Goal: Information Seeking & Learning: Learn about a topic

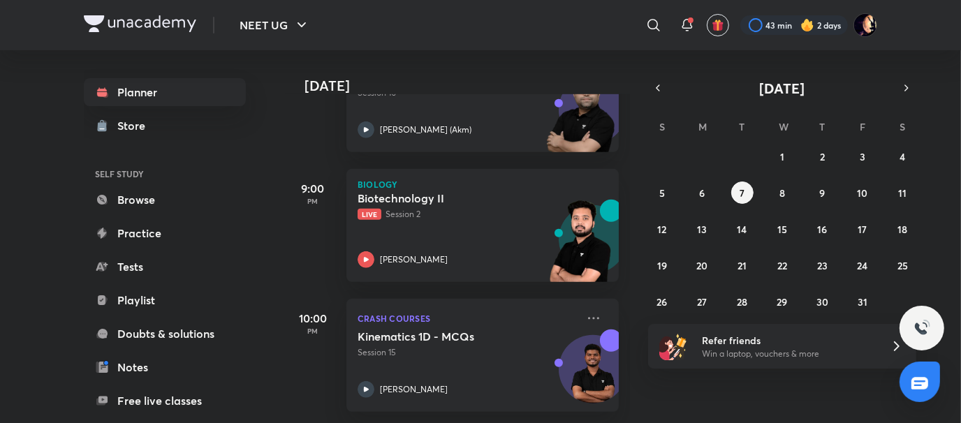
scroll to position [665, 0]
click at [397, 208] on p "Live Session 2" at bounding box center [467, 214] width 219 height 13
click at [377, 239] on div "Biotechnology II Live Session 2 Pranav Pundarik" at bounding box center [467, 229] width 219 height 77
click at [398, 191] on h5 "Biotechnology II" at bounding box center [445, 198] width 174 height 14
click at [407, 254] on p "[PERSON_NAME]" at bounding box center [414, 260] width 68 height 13
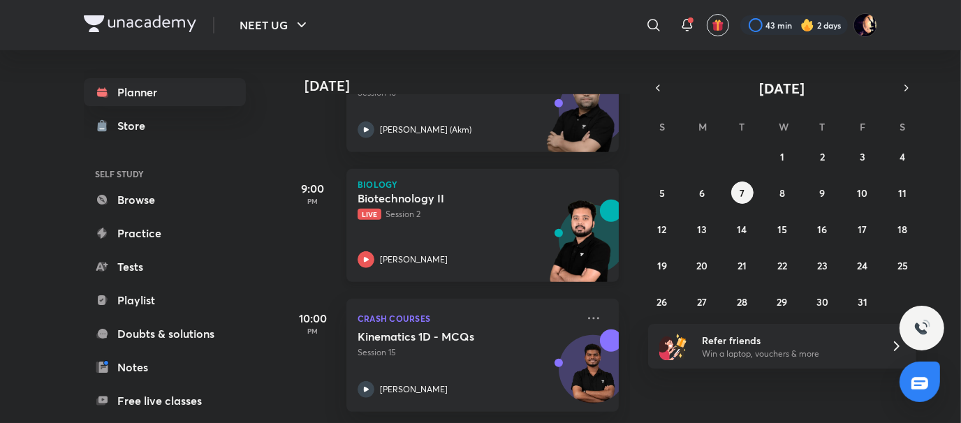
click at [393, 193] on h5 "Biotechnology II" at bounding box center [445, 198] width 174 height 14
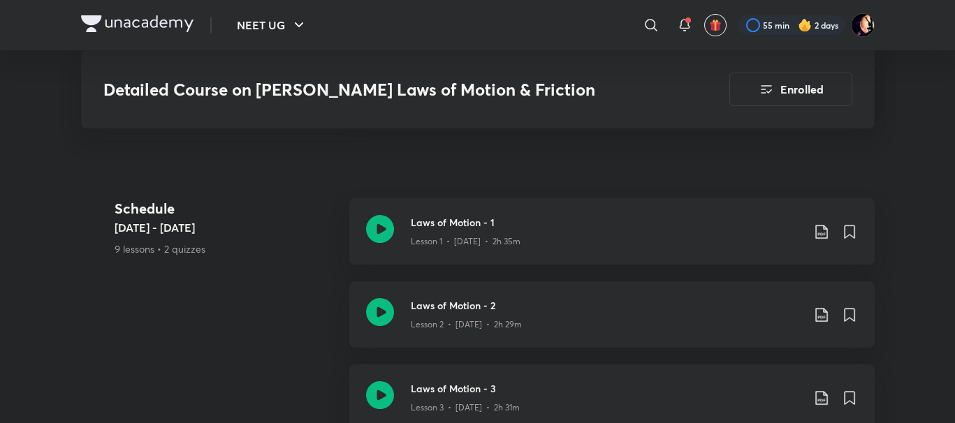
scroll to position [710, 0]
click at [812, 217] on div "Laws of Motion - 1 Lesson 1 • Oct 1 • 2h 35m" at bounding box center [634, 233] width 447 height 33
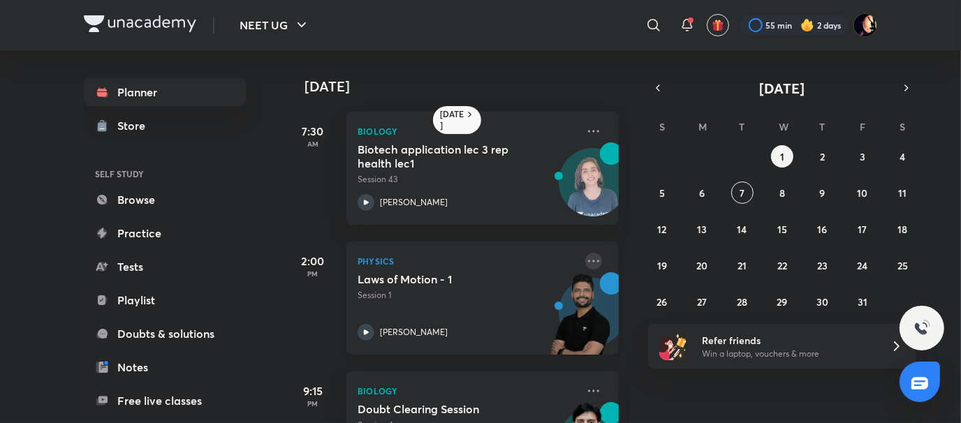
click at [585, 258] on icon at bounding box center [593, 261] width 17 height 17
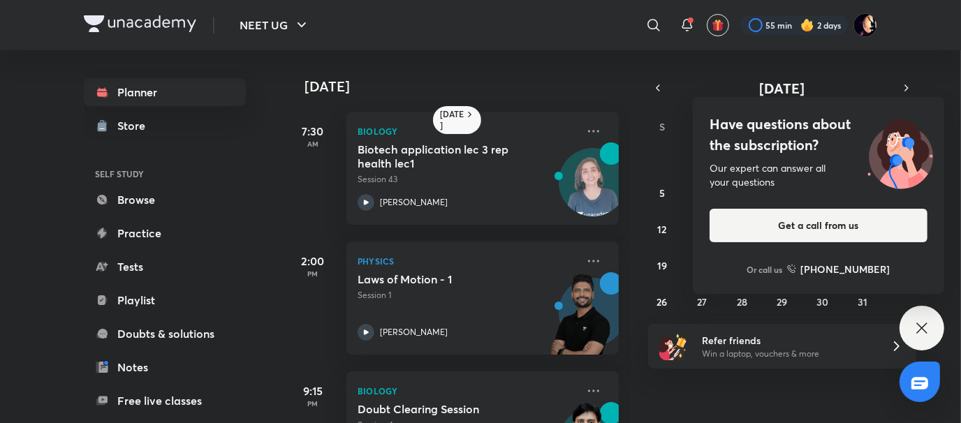
click at [912, 325] on div "Have questions about the subscription? Our expert can answer all your questions…" at bounding box center [922, 328] width 45 height 45
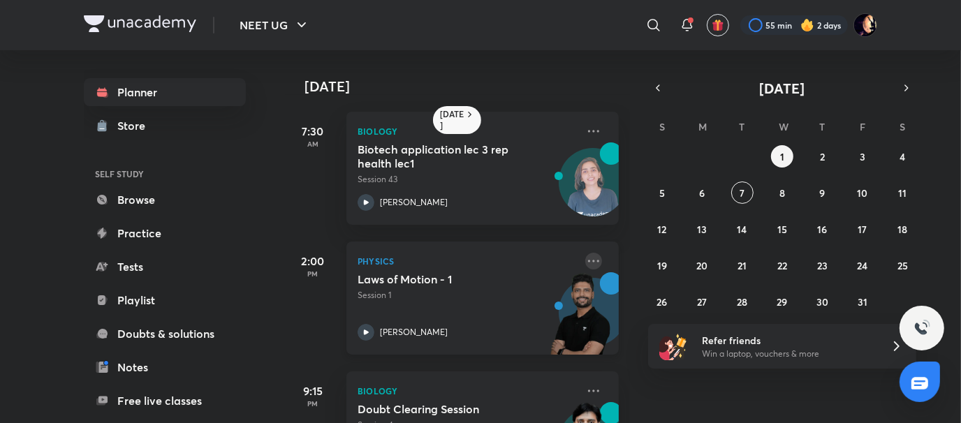
click at [588, 261] on icon at bounding box center [593, 261] width 11 height 2
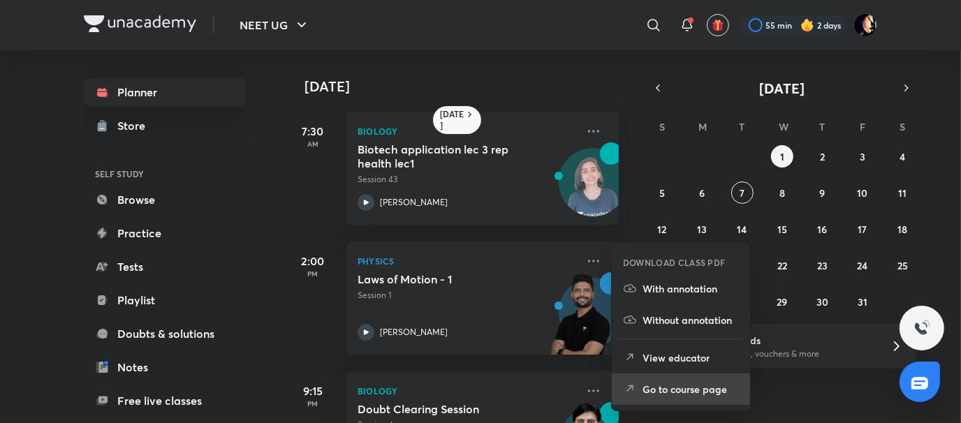
click at [704, 399] on li "Go to course page" at bounding box center [681, 389] width 138 height 31
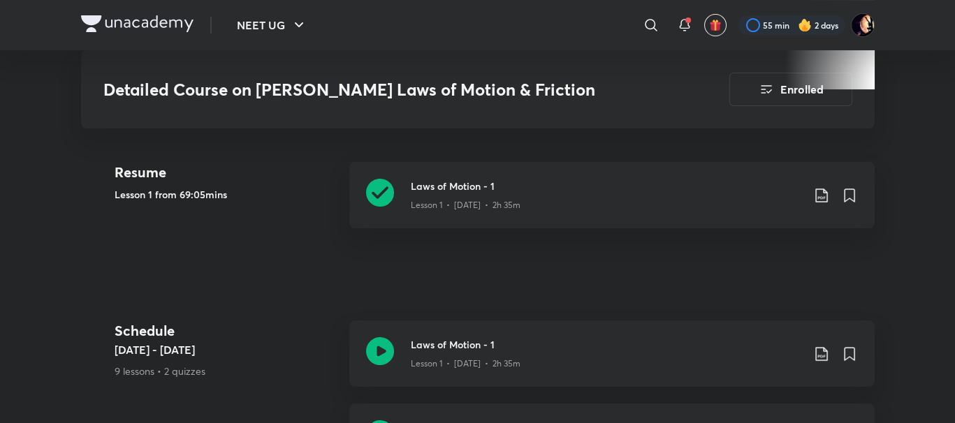
scroll to position [598, 0]
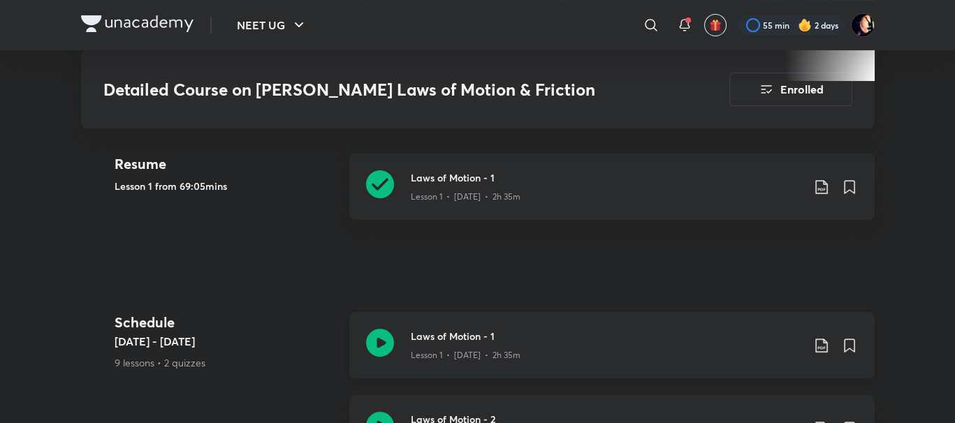
click at [823, 339] on icon at bounding box center [821, 346] width 12 height 14
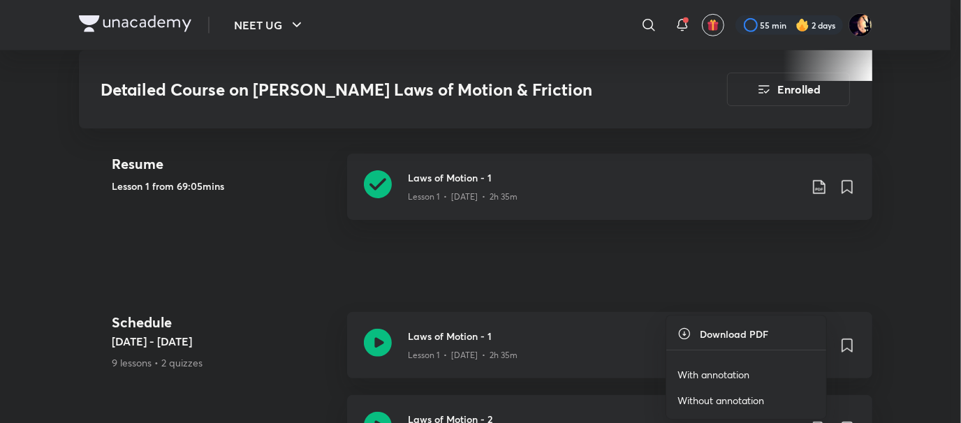
click at [736, 381] on li "With annotation" at bounding box center [746, 375] width 160 height 26
click at [712, 378] on p "With annotation" at bounding box center [714, 374] width 72 height 15
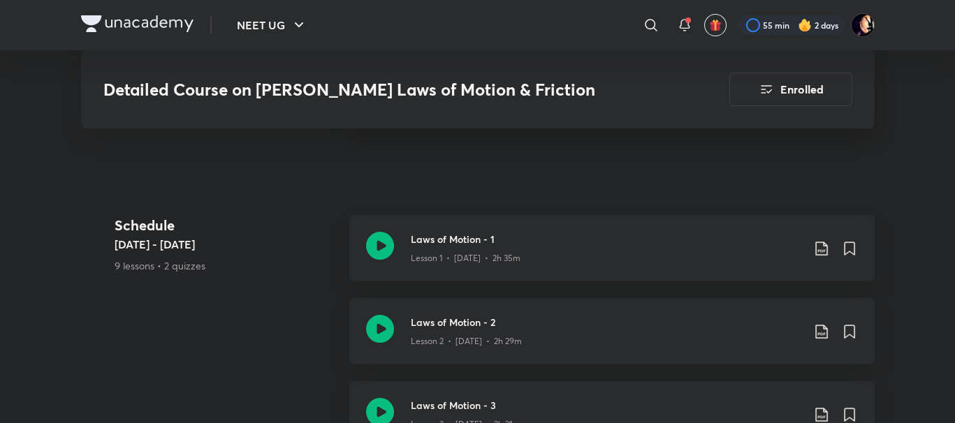
scroll to position [695, 0]
click at [822, 323] on icon at bounding box center [821, 331] width 17 height 17
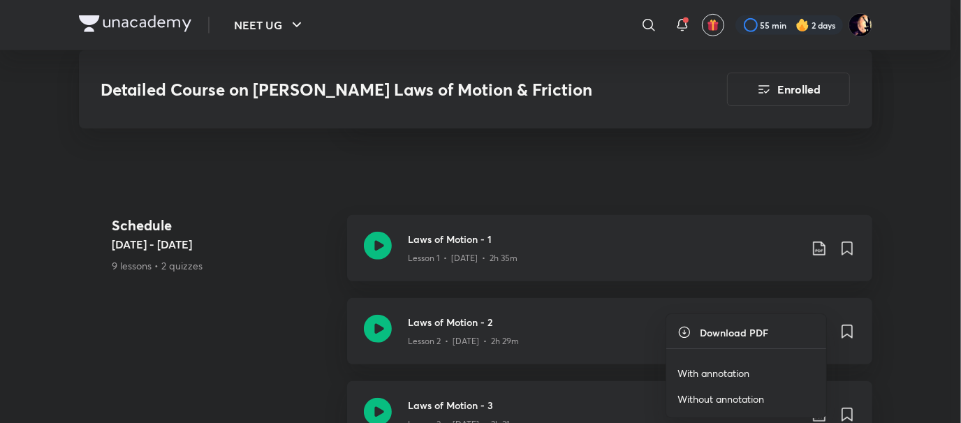
click at [751, 370] on li "With annotation" at bounding box center [746, 373] width 160 height 26
click at [718, 373] on p "With annotation" at bounding box center [714, 373] width 72 height 15
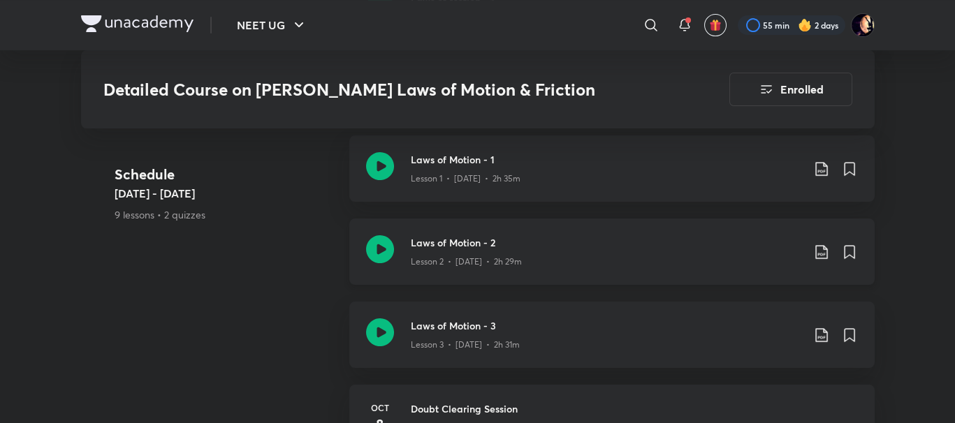
scroll to position [776, 0]
click at [824, 326] on icon at bounding box center [821, 334] width 17 height 17
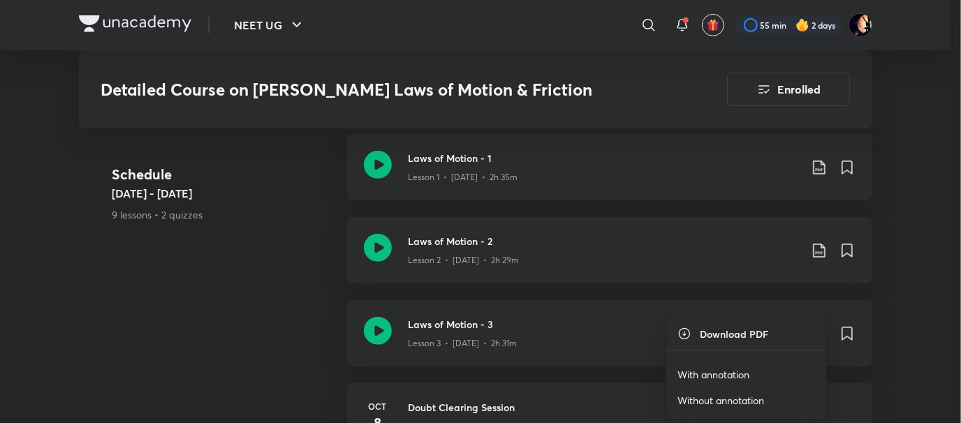
click at [739, 377] on p "With annotation" at bounding box center [714, 374] width 72 height 15
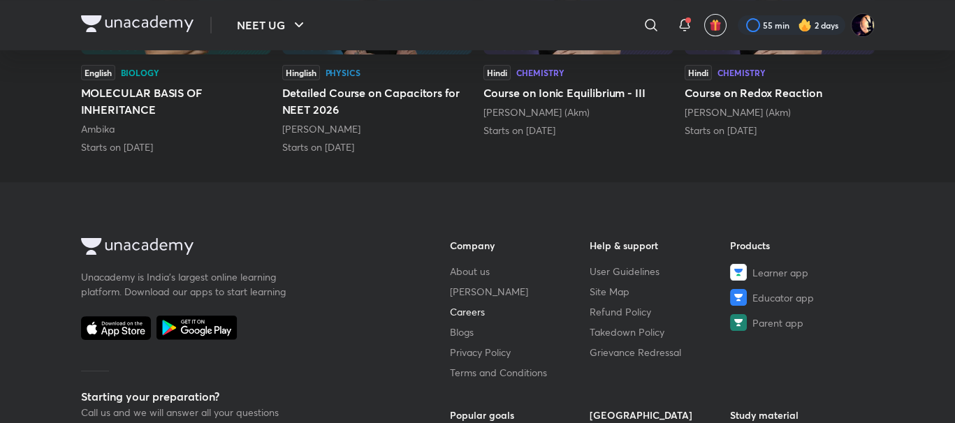
scroll to position [893, 0]
